Goal: Find specific page/section: Find specific page/section

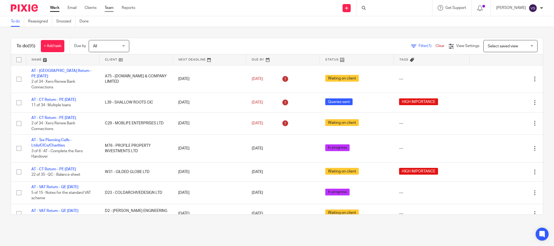
click at [106, 7] on link "Team" at bounding box center [109, 7] width 9 height 5
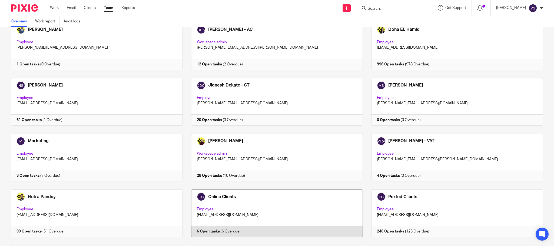
scroll to position [327, 0]
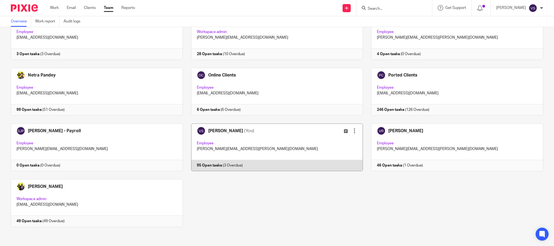
click at [265, 145] on link at bounding box center [273, 147] width 180 height 48
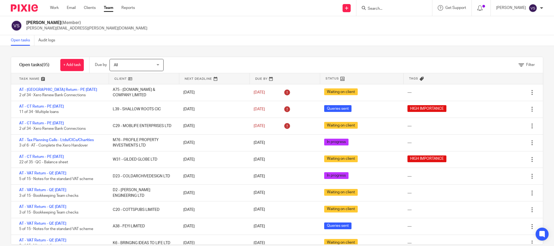
click at [402, 7] on input "Search" at bounding box center [391, 8] width 49 height 5
paste input "CRNN PROPERTIES LTD"
type input "CRNN PROPERTIES LTD"
click at [419, 32] on link at bounding box center [410, 25] width 89 height 17
click at [424, 6] on button "reset" at bounding box center [421, 7] width 5 height 5
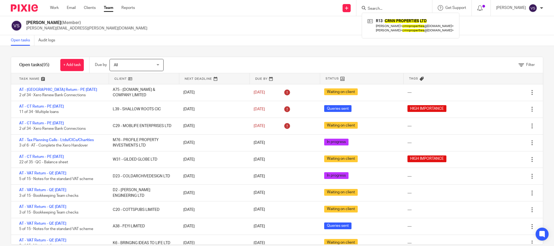
click at [390, 10] on input "Search" at bounding box center [391, 8] width 49 height 5
paste input "DIGITAL DISCOVERERS LTD"
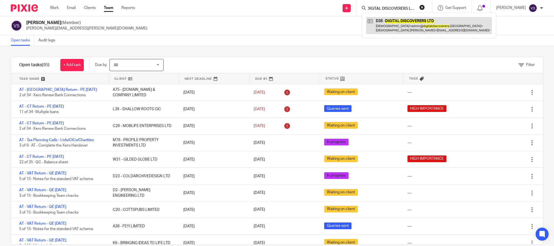
type input "DIGITAL DISCOVERERS LTD"
click at [387, 25] on link at bounding box center [429, 25] width 126 height 17
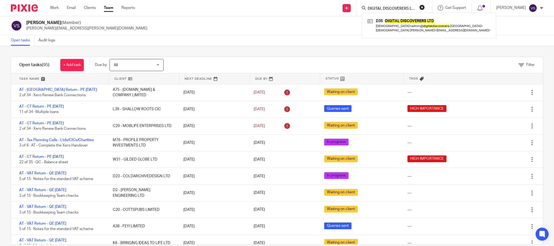
click at [423, 6] on button "reset" at bounding box center [421, 7] width 5 height 5
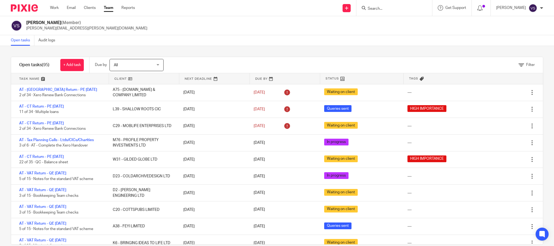
click at [393, 10] on input "Search" at bounding box center [391, 8] width 49 height 5
paste input "KIRENY LTD"
type input "KIRENY LTD"
click at [389, 26] on link at bounding box center [411, 25] width 91 height 17
click at [424, 8] on button "reset" at bounding box center [421, 7] width 5 height 5
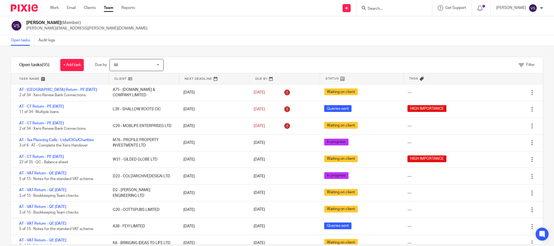
click at [388, 7] on input "Search" at bounding box center [391, 8] width 49 height 5
paste input "KILOLU LTD"
type input "KILOLU LTD"
click at [423, 9] on button "reset" at bounding box center [421, 7] width 5 height 5
click at [389, 9] on input "Search" at bounding box center [391, 8] width 49 height 5
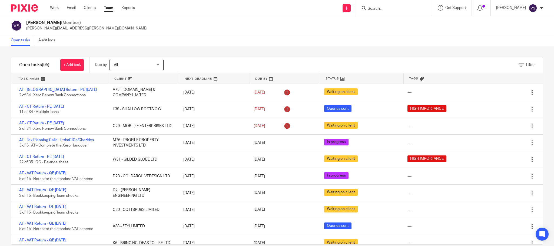
paste input "KILOLU LTD"
type input "KILOLU LTD"
click at [392, 28] on link at bounding box center [411, 25] width 91 height 17
drag, startPoint x: 424, startPoint y: 6, endPoint x: 416, endPoint y: 7, distance: 8.3
click at [424, 6] on button "reset" at bounding box center [421, 7] width 5 height 5
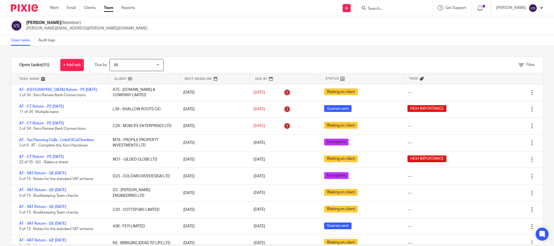
click at [384, 12] on div at bounding box center [394, 8] width 76 height 16
click at [383, 7] on input "Search" at bounding box center [391, 8] width 49 height 5
paste input "J.JOHNSON GROUP LTD."
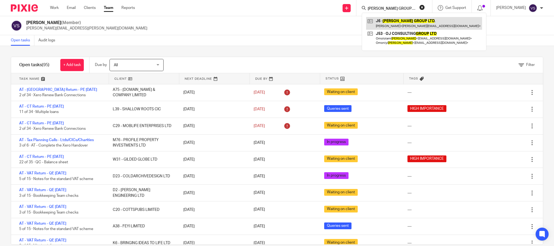
type input "J.JOHNSON GROUP LTD"
click at [416, 27] on link at bounding box center [424, 23] width 116 height 12
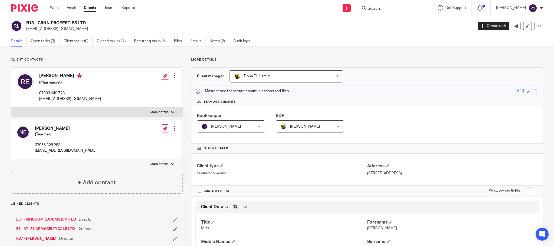
click at [43, 43] on link "Open tasks (3)" at bounding box center [45, 41] width 29 height 11
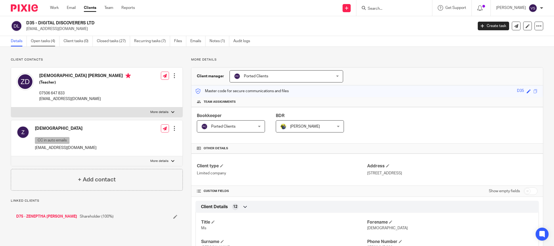
click at [41, 40] on link "Open tasks (4)" at bounding box center [45, 41] width 29 height 11
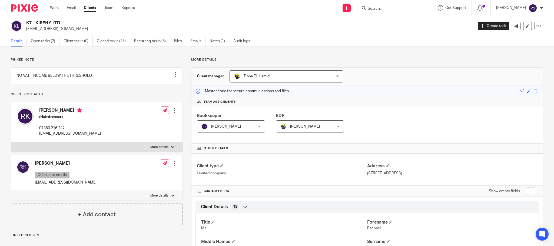
click at [47, 42] on link "Open tasks (2)" at bounding box center [45, 41] width 29 height 11
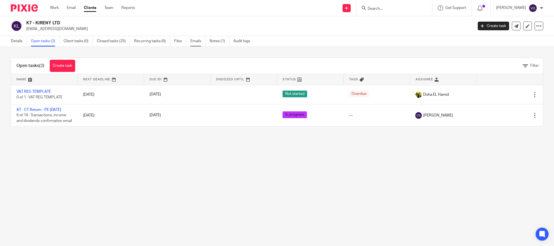
click at [195, 43] on link "Emails" at bounding box center [197, 41] width 15 height 11
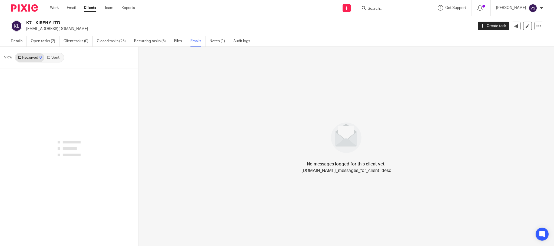
click at [56, 60] on link "Sent" at bounding box center [53, 57] width 19 height 9
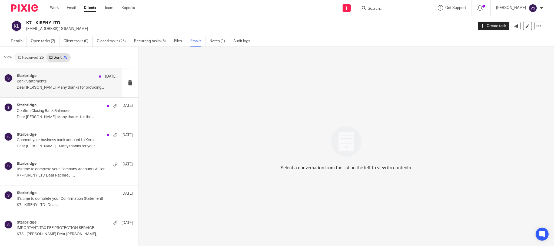
click at [62, 89] on p "Dear Rachael, Many thanks for providing..." at bounding box center [67, 87] width 100 height 5
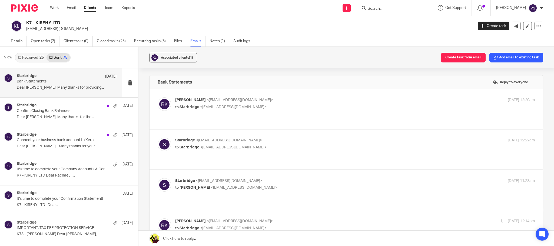
click at [203, 113] on div "Rachael Kyei-Ayensu <rachael.kyeiayensu@gmail.com> to Starbridge <info@starbrid…" at bounding box center [346, 109] width 377 height 24
click at [225, 104] on p "to Starbridge <info@starbridge.uk>" at bounding box center [295, 107] width 240 height 6
checkbox input "true"
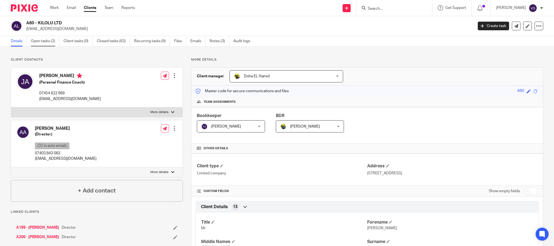
click at [51, 43] on link "Open tasks (2)" at bounding box center [45, 41] width 29 height 11
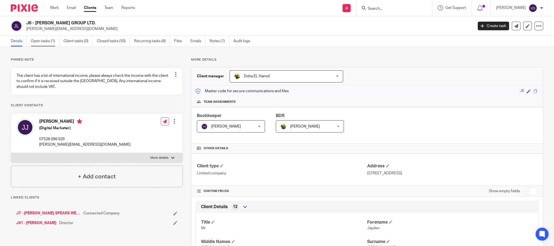
click at [44, 41] on link "Open tasks (1)" at bounding box center [45, 41] width 29 height 11
